Goal: Find specific page/section: Find specific page/section

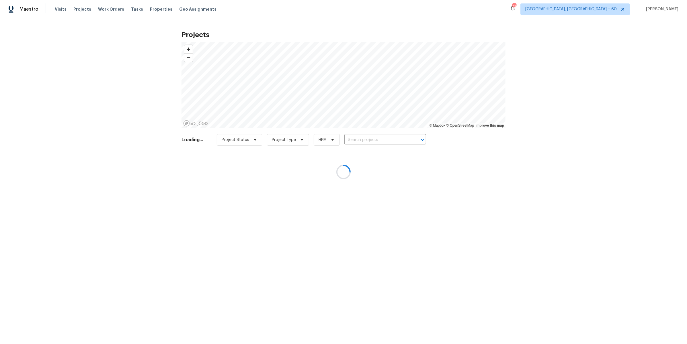
click at [352, 139] on div at bounding box center [343, 172] width 687 height 344
click at [359, 141] on div at bounding box center [343, 172] width 687 height 344
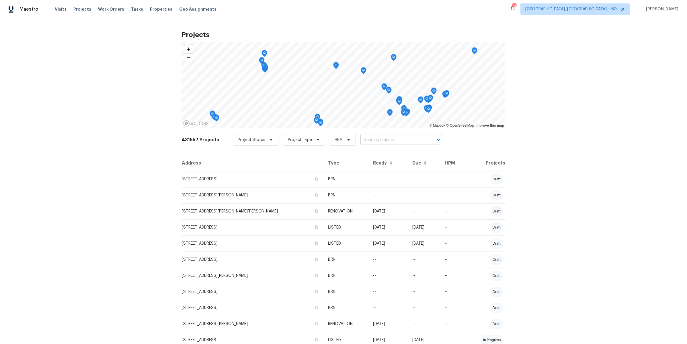
click at [366, 139] on input "text" at bounding box center [394, 139] width 66 height 9
paste input "[STREET_ADDRESS]"
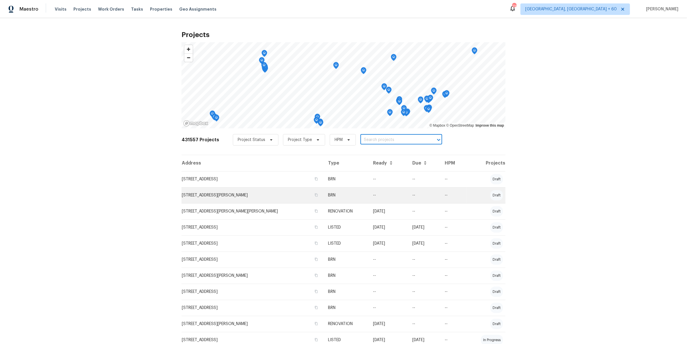
type input "[STREET_ADDRESS]"
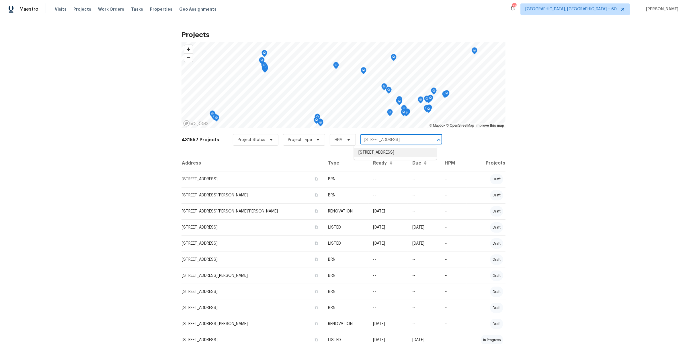
click at [388, 155] on li "[STREET_ADDRESS]" at bounding box center [395, 152] width 83 height 9
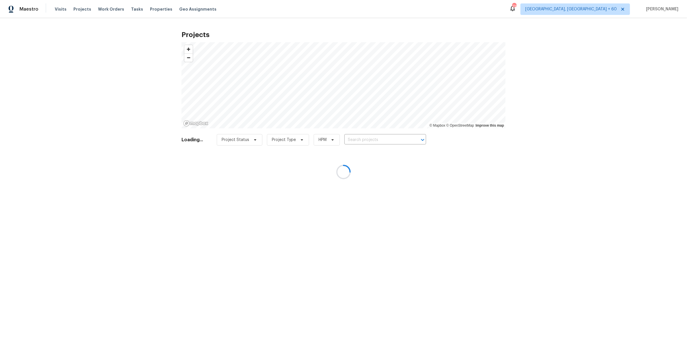
type input "[STREET_ADDRESS]"
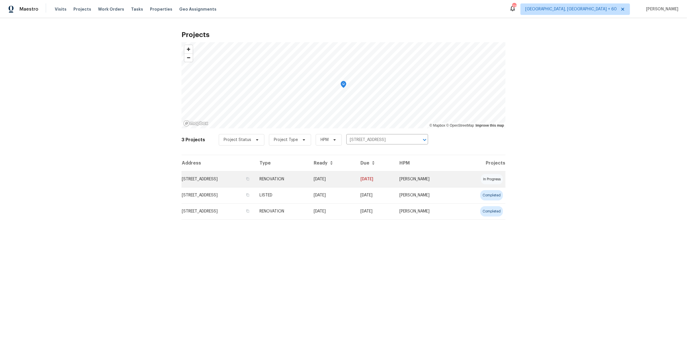
click at [309, 181] on td "RENOVATION" at bounding box center [282, 179] width 54 height 16
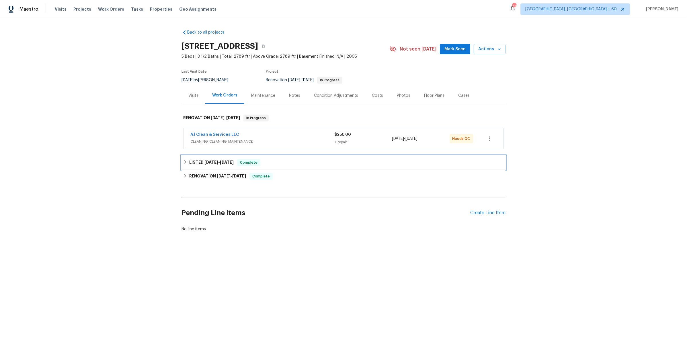
click at [318, 164] on div "LISTED [DATE] - [DATE] Complete" at bounding box center [343, 162] width 321 height 7
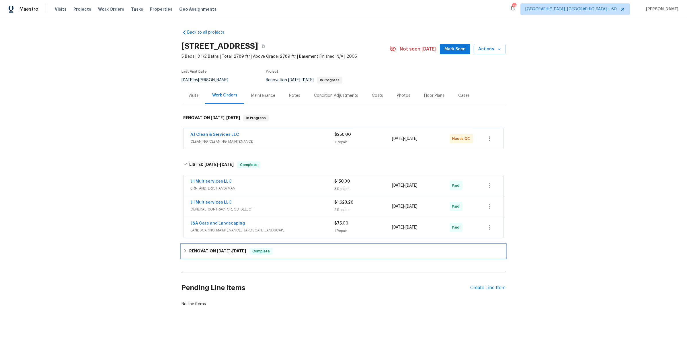
click at [311, 257] on div "RENOVATION [DATE] - [DATE] Complete" at bounding box center [344, 251] width 324 height 14
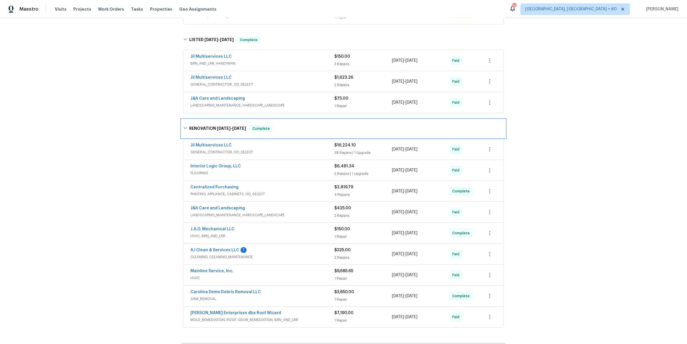
scroll to position [139, 0]
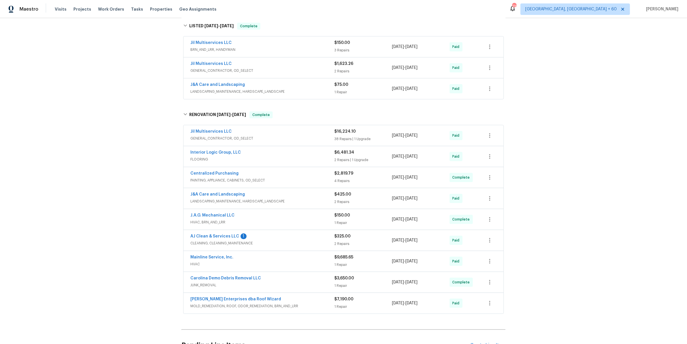
click at [288, 240] on div "AJ Clean & Services LLC 1" at bounding box center [262, 236] width 144 height 7
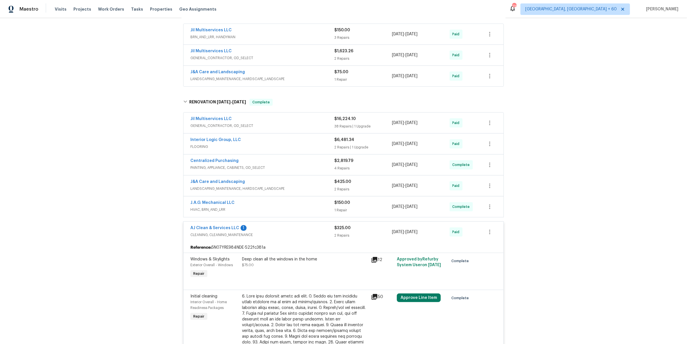
scroll to position [252, 0]
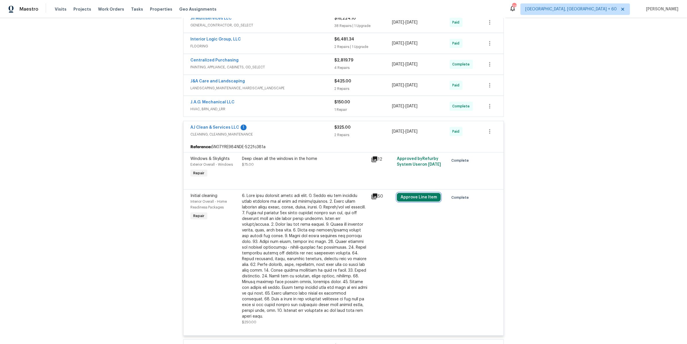
click at [405, 199] on button "Approve Line Item" at bounding box center [419, 197] width 44 height 9
click at [226, 125] on span "AJ Clean & Services LLC" at bounding box center [214, 128] width 49 height 6
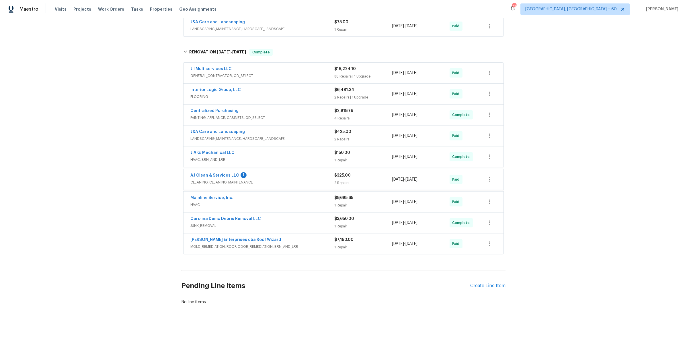
scroll to position [205, 0]
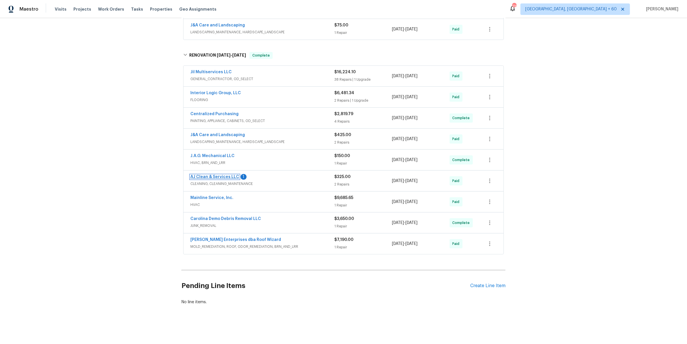
click at [212, 175] on link "AJ Clean & Services LLC" at bounding box center [214, 177] width 49 height 4
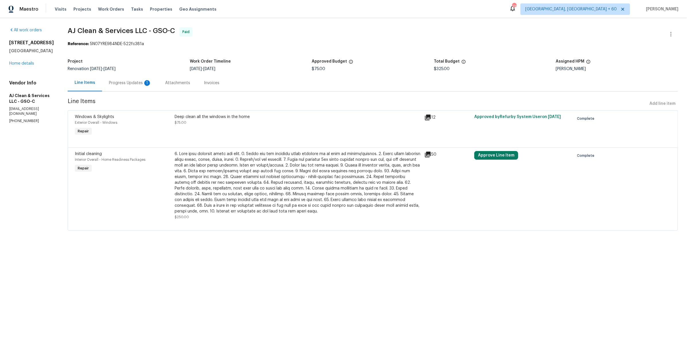
click at [135, 85] on div "Progress Updates 1" at bounding box center [130, 83] width 42 height 6
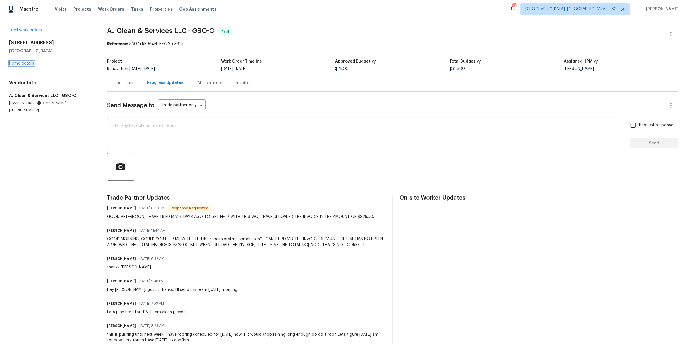
click at [30, 64] on link "Home details" at bounding box center [21, 63] width 25 height 4
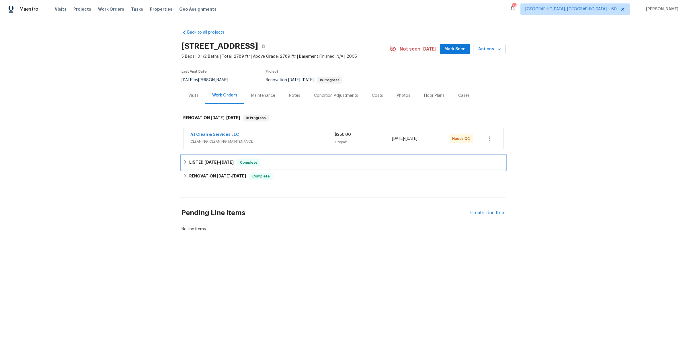
click at [279, 168] on div "LISTED [DATE] - [DATE] Complete" at bounding box center [344, 162] width 324 height 14
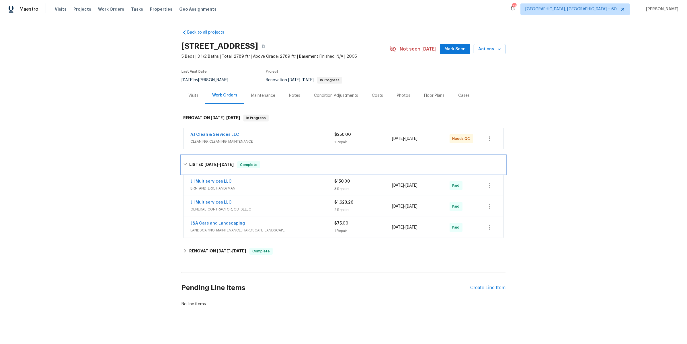
click at [288, 166] on div "LISTED [DATE] - [DATE] Complete" at bounding box center [343, 164] width 321 height 7
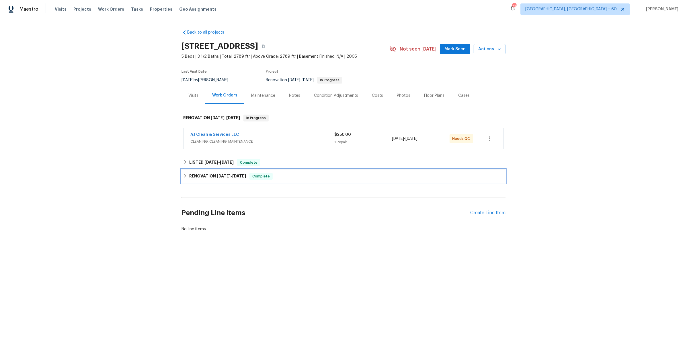
click at [286, 180] on div "RENOVATION [DATE] - [DATE] Complete" at bounding box center [344, 176] width 324 height 14
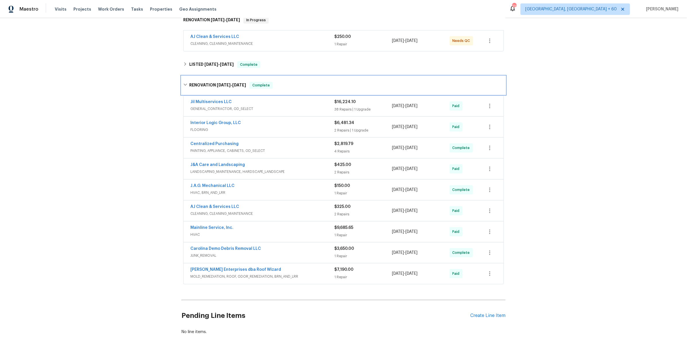
scroll to position [131, 0]
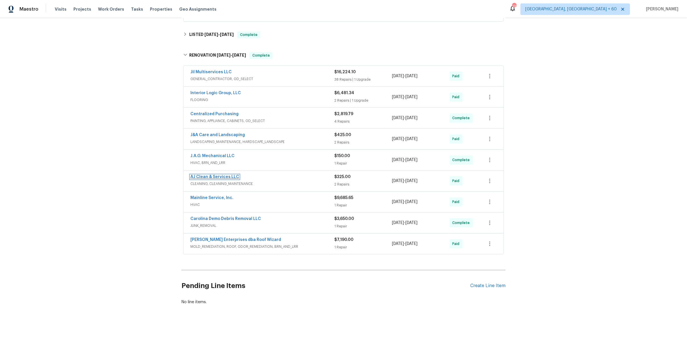
click at [219, 175] on link "AJ Clean & Services LLC" at bounding box center [214, 177] width 49 height 4
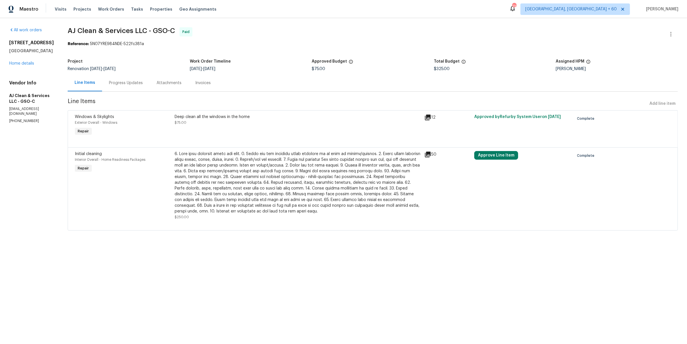
click at [129, 84] on div "Progress Updates" at bounding box center [126, 83] width 34 height 6
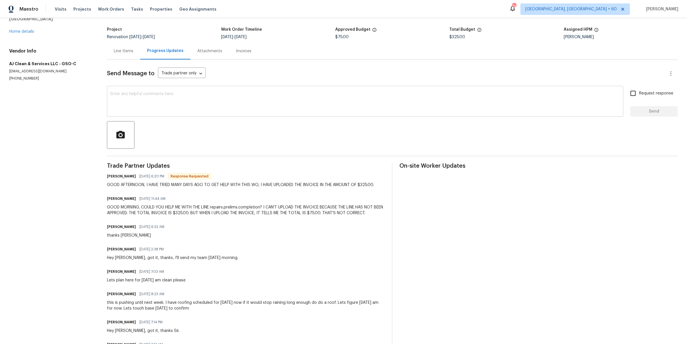
scroll to position [24, 0]
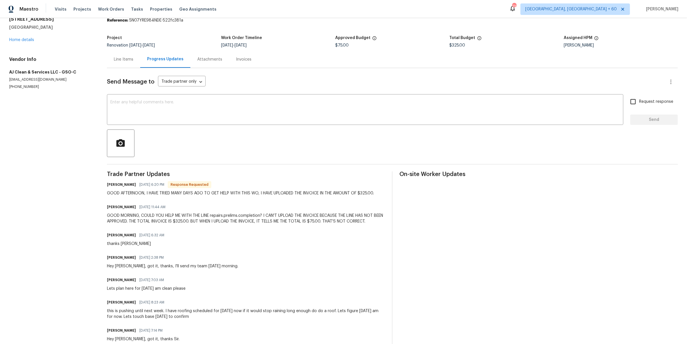
click at [127, 62] on div "Line Items" at bounding box center [123, 59] width 33 height 17
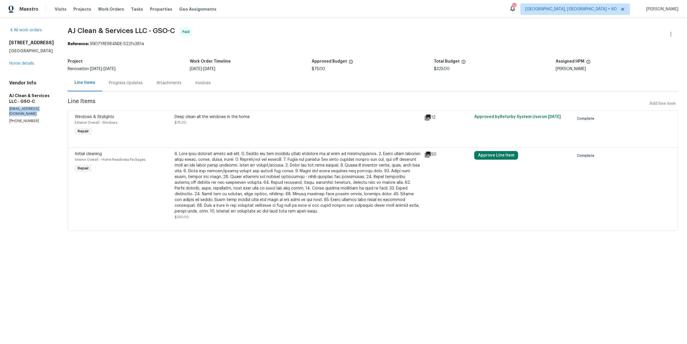
drag, startPoint x: 61, startPoint y: 109, endPoint x: 0, endPoint y: 109, distance: 60.5
click at [0, 109] on div "All work orders [STREET_ADDRESS] Home details Vendor Info AJ Clean & Services L…" at bounding box center [343, 132] width 687 height 228
copy p "[EMAIL_ADDRESS][DOMAIN_NAME]"
click at [30, 62] on link "Home details" at bounding box center [21, 63] width 25 height 4
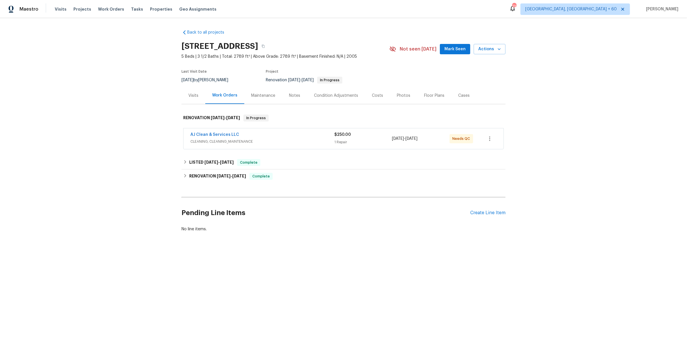
click at [288, 135] on div "AJ Clean & Services LLC" at bounding box center [262, 135] width 144 height 7
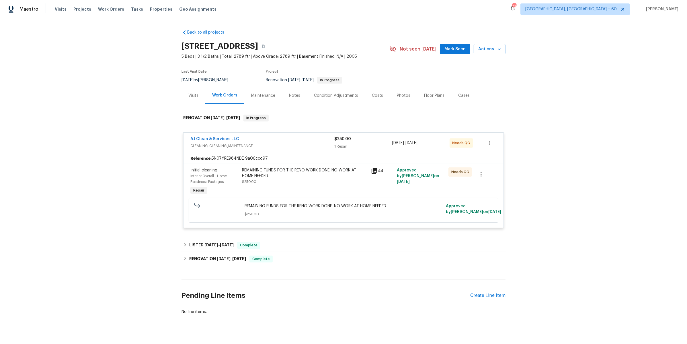
click at [287, 138] on div "AJ Clean & Services LLC" at bounding box center [262, 139] width 144 height 7
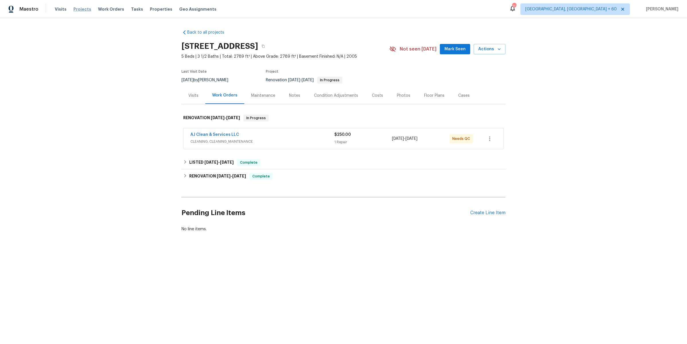
click at [79, 10] on span "Projects" at bounding box center [82, 9] width 18 height 6
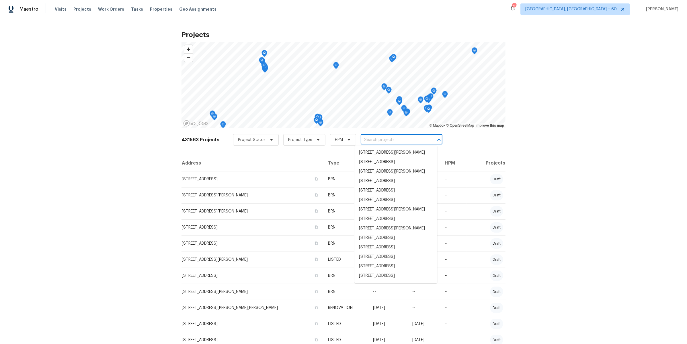
click at [375, 142] on input "text" at bounding box center [394, 139] width 66 height 9
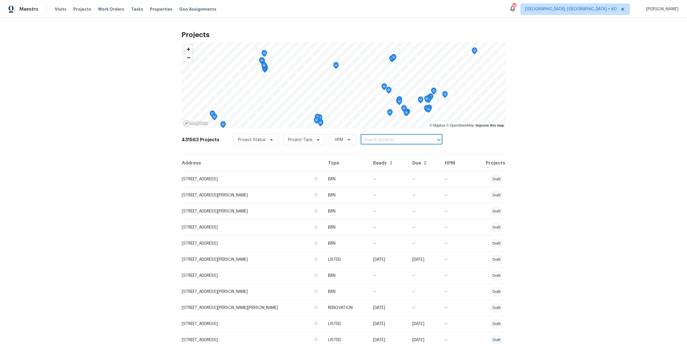
paste input "[STREET_ADDRESS]"
type input "[STREET_ADDRESS]"
click at [381, 157] on li "[STREET_ADDRESS]" at bounding box center [396, 152] width 83 height 9
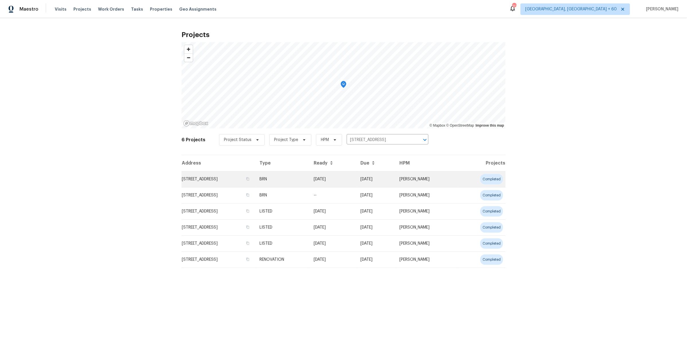
click at [305, 181] on td "BRN" at bounding box center [282, 179] width 54 height 16
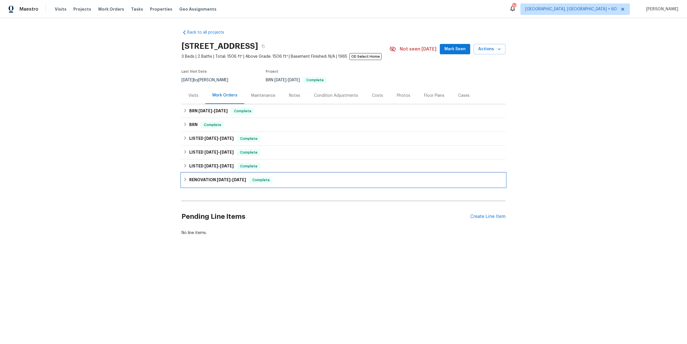
click at [292, 177] on div "RENOVATION [DATE] - [DATE] Complete" at bounding box center [343, 179] width 321 height 7
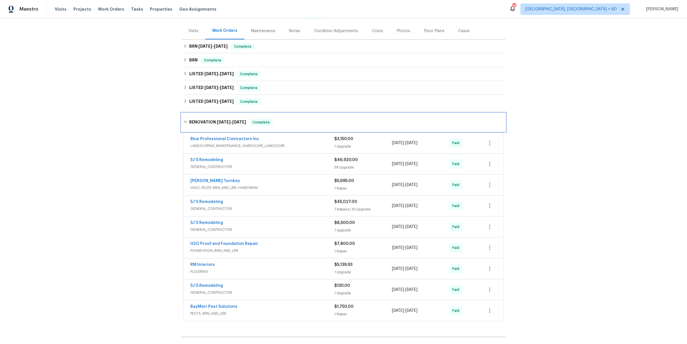
scroll to position [54, 0]
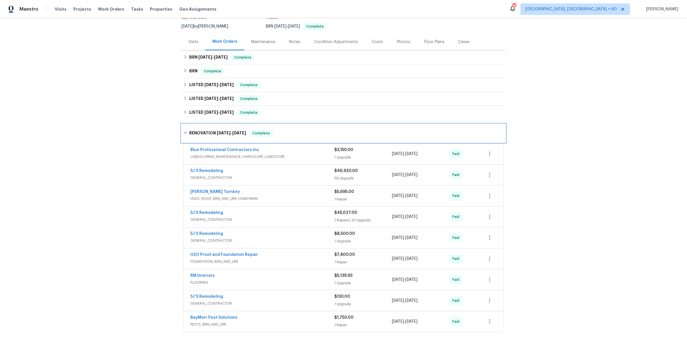
click at [289, 133] on div "RENOVATION [DATE] - [DATE] Complete" at bounding box center [343, 133] width 321 height 7
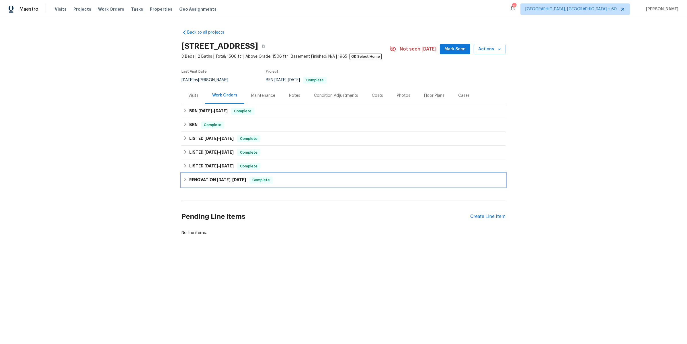
scroll to position [0, 0]
click at [280, 168] on div "LISTED [DATE] - [DATE] Complete" at bounding box center [343, 166] width 321 height 7
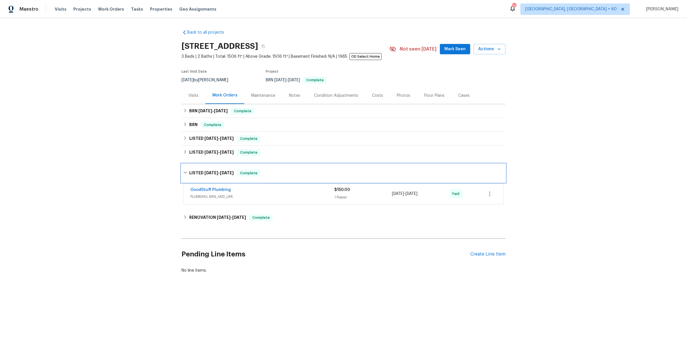
click at [280, 168] on div "LISTED [DATE] - [DATE] Complete" at bounding box center [344, 173] width 324 height 18
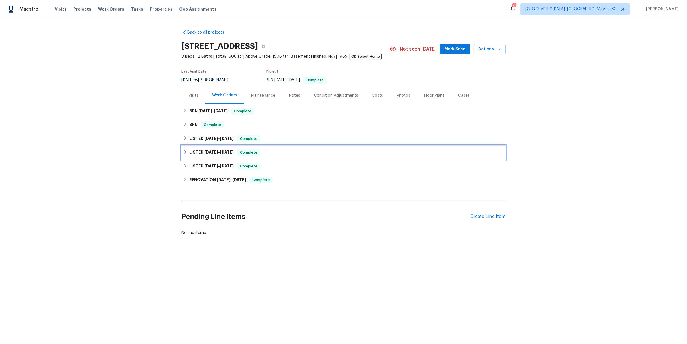
click at [280, 150] on div "LISTED [DATE] - [DATE] Complete" at bounding box center [343, 152] width 321 height 7
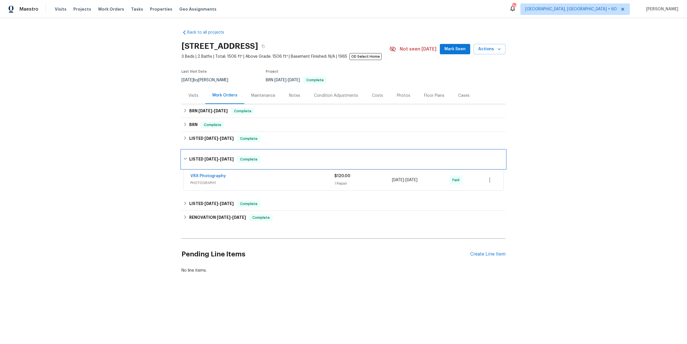
click at [280, 154] on div "LISTED [DATE] - [DATE] Complete" at bounding box center [344, 159] width 324 height 18
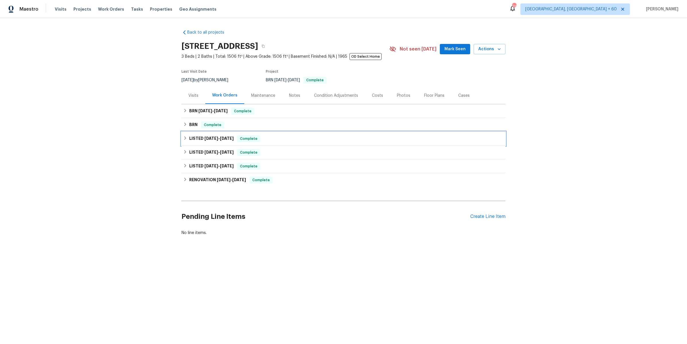
click at [280, 141] on div "LISTED [DATE] - [DATE] Complete" at bounding box center [343, 138] width 321 height 7
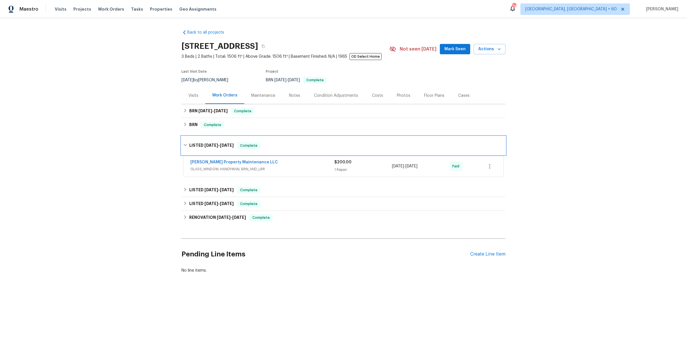
click at [280, 141] on div "LISTED [DATE] - [DATE] Complete" at bounding box center [344, 145] width 324 height 18
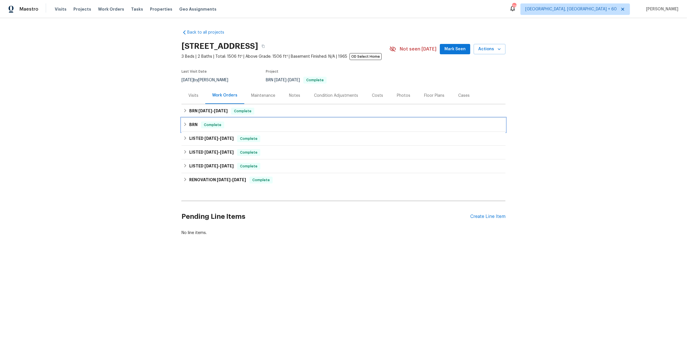
click at [281, 125] on div "BRN Complete" at bounding box center [343, 124] width 321 height 7
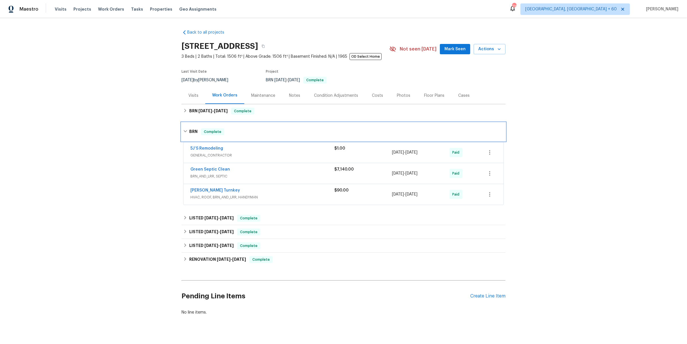
click at [280, 130] on div "BRN Complete" at bounding box center [343, 131] width 321 height 7
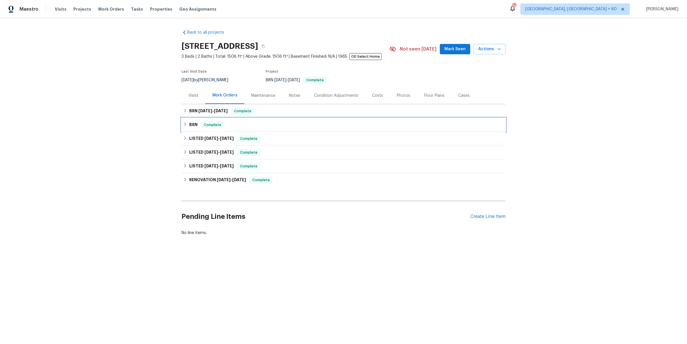
click at [280, 124] on div "BRN Complete" at bounding box center [343, 124] width 321 height 7
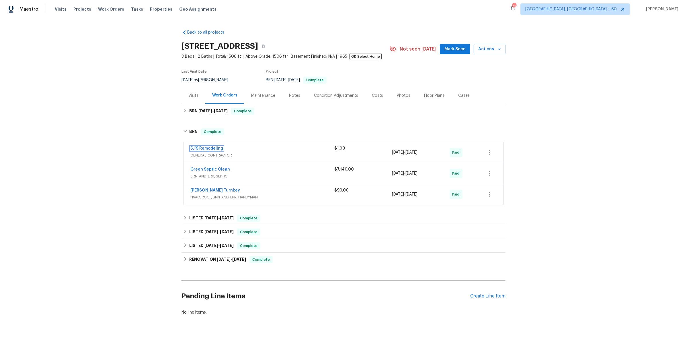
click at [217, 148] on link "5J’S Remodeling" at bounding box center [206, 148] width 33 height 4
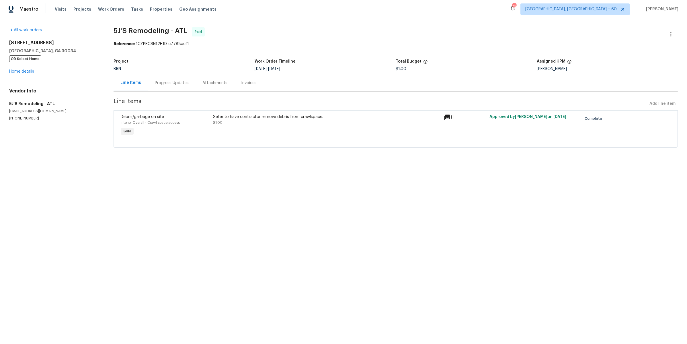
click at [242, 83] on div "Invoices" at bounding box center [248, 83] width 15 height 6
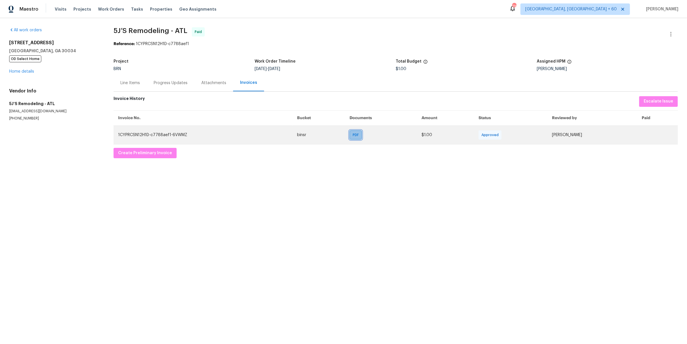
click at [353, 138] on span "PDF" at bounding box center [357, 135] width 8 height 6
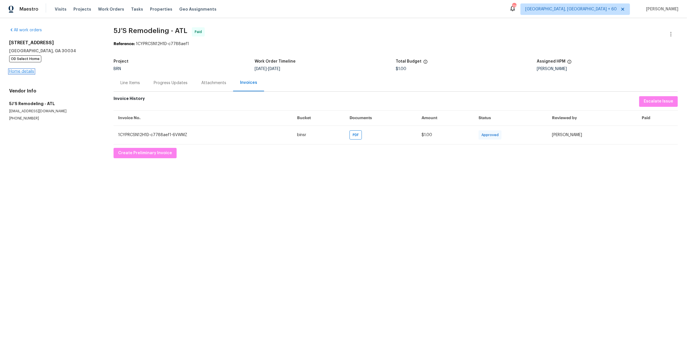
click at [25, 72] on link "Home details" at bounding box center [21, 71] width 25 height 4
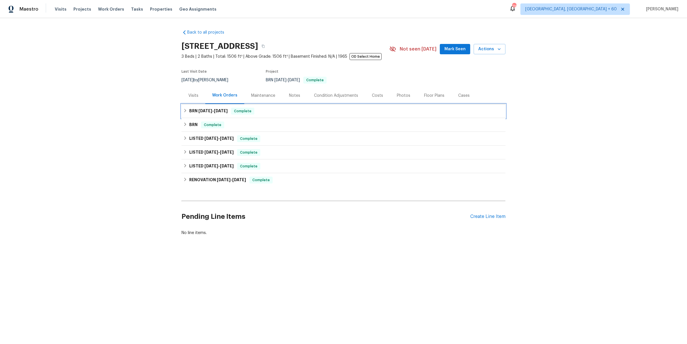
click at [307, 113] on div "BRN [DATE] - [DATE] Complete" at bounding box center [343, 111] width 321 height 7
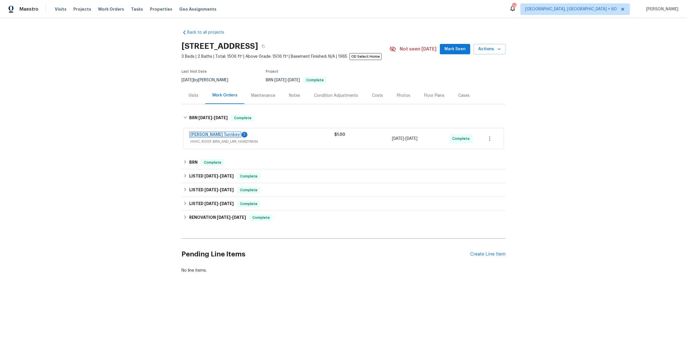
click at [200, 134] on link "[PERSON_NAME] Turnkey" at bounding box center [215, 135] width 50 height 4
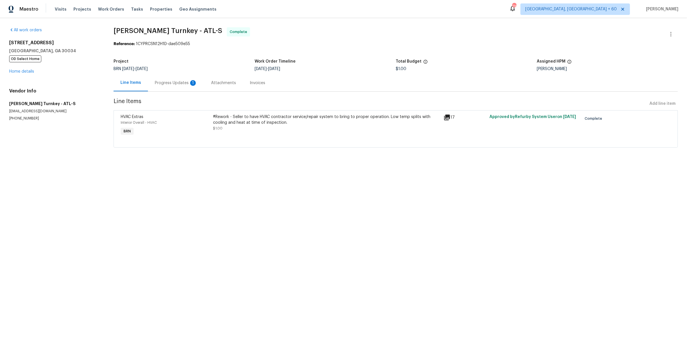
click at [182, 84] on div "Progress Updates 1" at bounding box center [176, 83] width 42 height 6
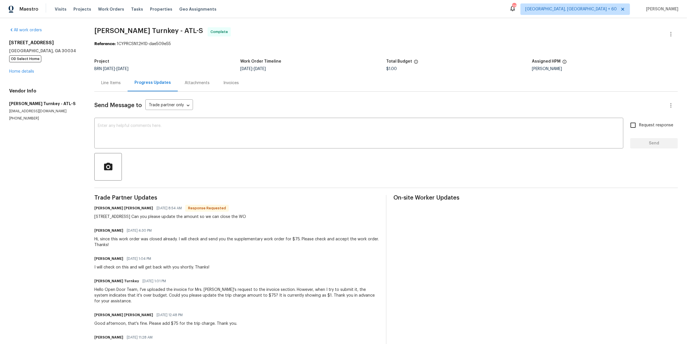
click at [108, 82] on div "Line Items" at bounding box center [111, 83] width 20 height 6
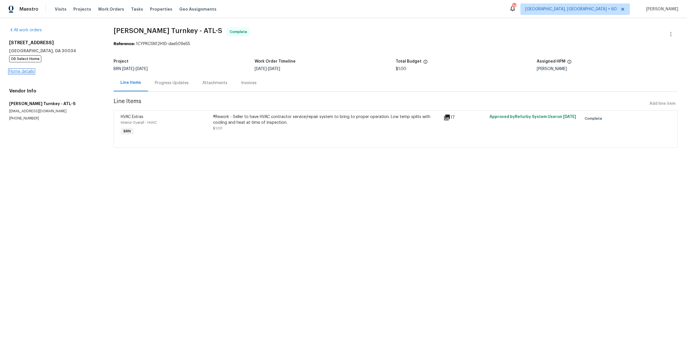
click at [27, 71] on link "Home details" at bounding box center [21, 71] width 25 height 4
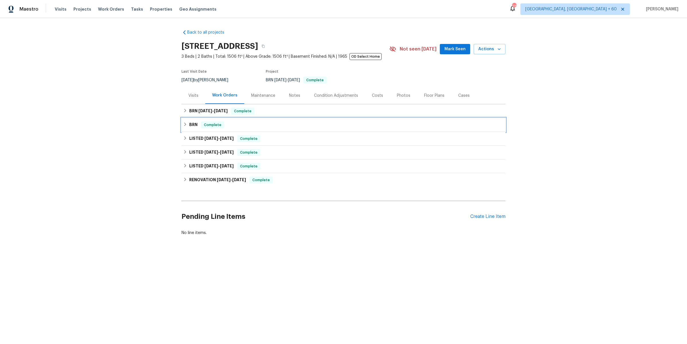
click at [288, 125] on div "BRN Complete" at bounding box center [343, 124] width 321 height 7
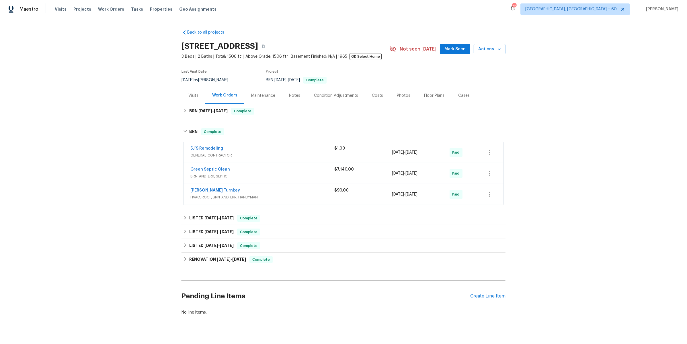
click at [271, 195] on span "HVAC, ROOF, BRN_AND_LRR, HANDYMAN" at bounding box center [262, 197] width 144 height 6
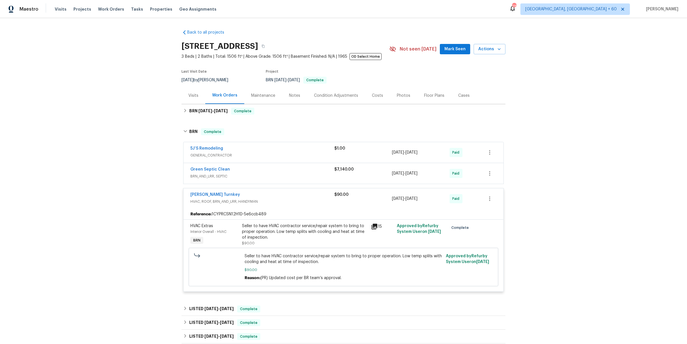
click at [271, 195] on div "[PERSON_NAME] Turnkey" at bounding box center [262, 195] width 144 height 7
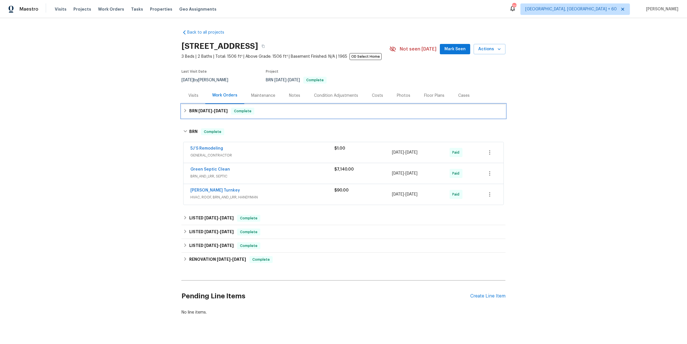
click at [276, 116] on div "BRN [DATE] - [DATE] Complete" at bounding box center [344, 111] width 324 height 14
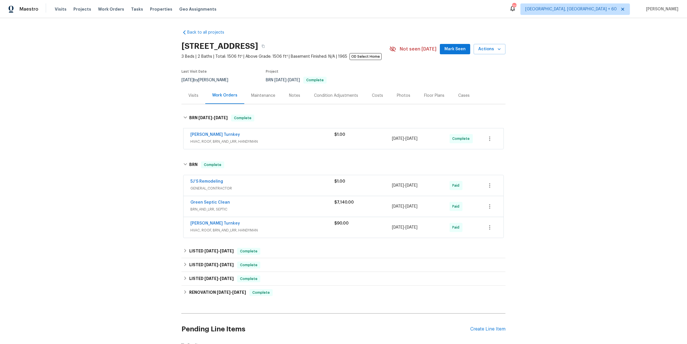
click at [276, 134] on div "[PERSON_NAME] Turnkey" at bounding box center [262, 135] width 144 height 7
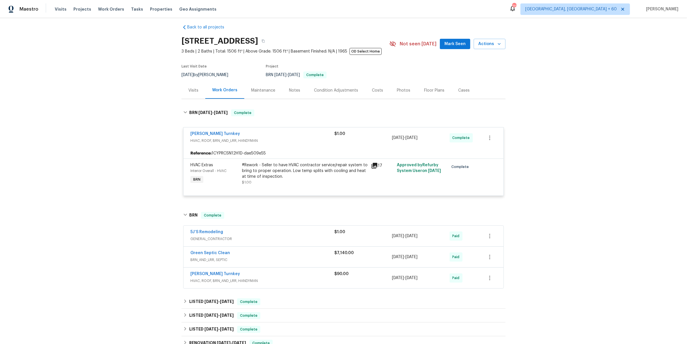
scroll to position [42, 0]
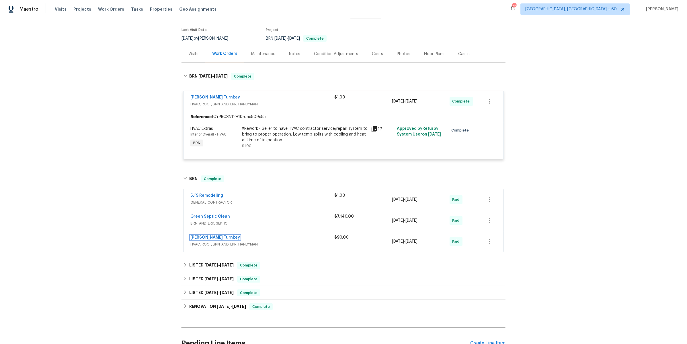
click at [206, 238] on link "[PERSON_NAME] Turnkey" at bounding box center [215, 237] width 50 height 4
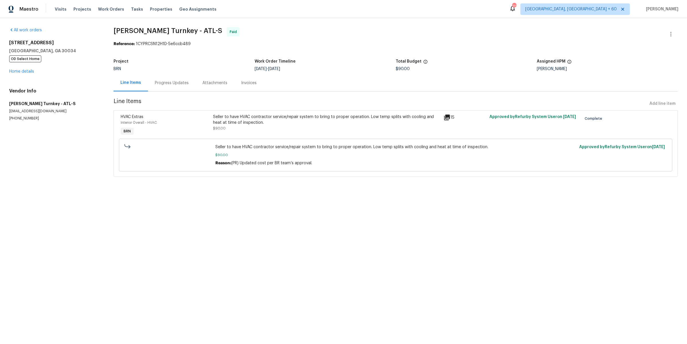
click at [167, 83] on div "Progress Updates" at bounding box center [172, 83] width 34 height 6
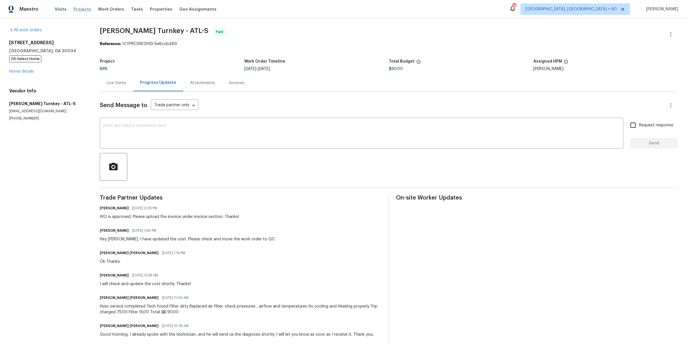
click at [79, 9] on span "Projects" at bounding box center [82, 9] width 18 height 6
